Goal: Check status

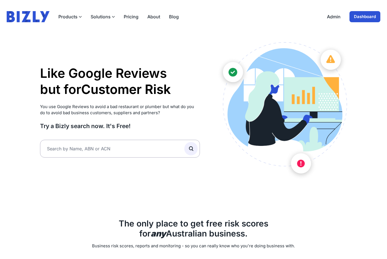
click at [365, 19] on link "Dashboard" at bounding box center [364, 16] width 31 height 11
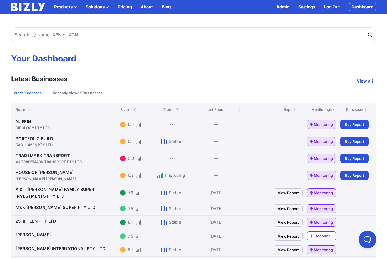
click at [42, 119] on div "NUFFIN DIPOLOGY PTY LTD" at bounding box center [67, 124] width 102 height 12
click at [34, 126] on div "DIPOLOGY PTY LTD" at bounding box center [67, 128] width 102 height 6
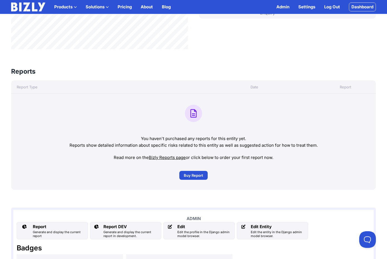
scroll to position [295, 0]
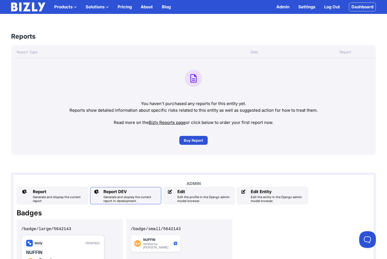
click at [124, 194] on div "Report DEV" at bounding box center [130, 191] width 55 height 7
